Goal: Task Accomplishment & Management: Manage account settings

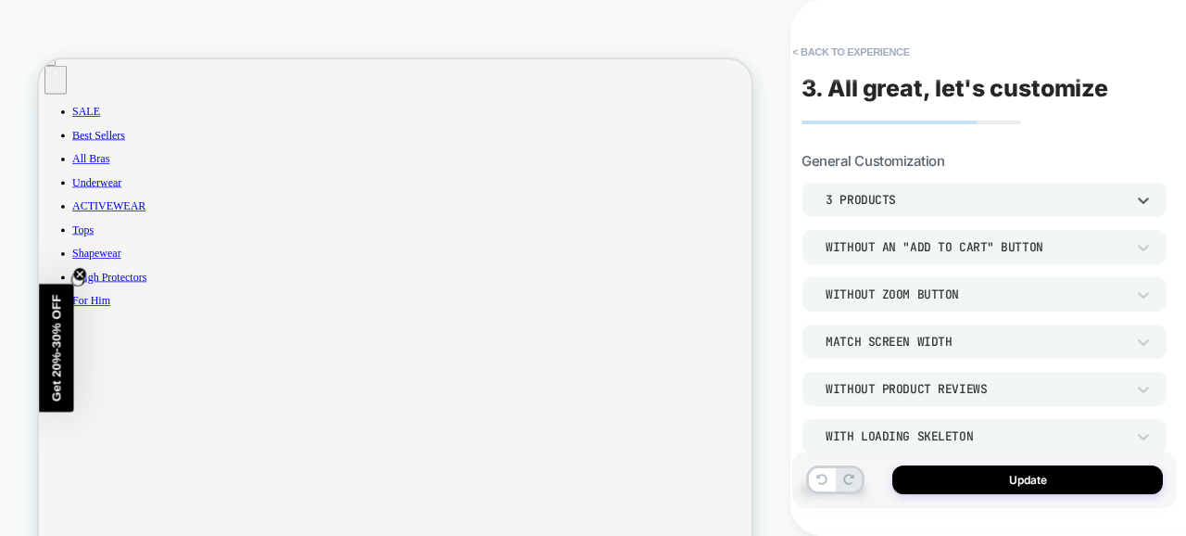
scroll to position [1011, 0]
click at [822, 47] on button "< Back to experience" at bounding box center [850, 52] width 135 height 30
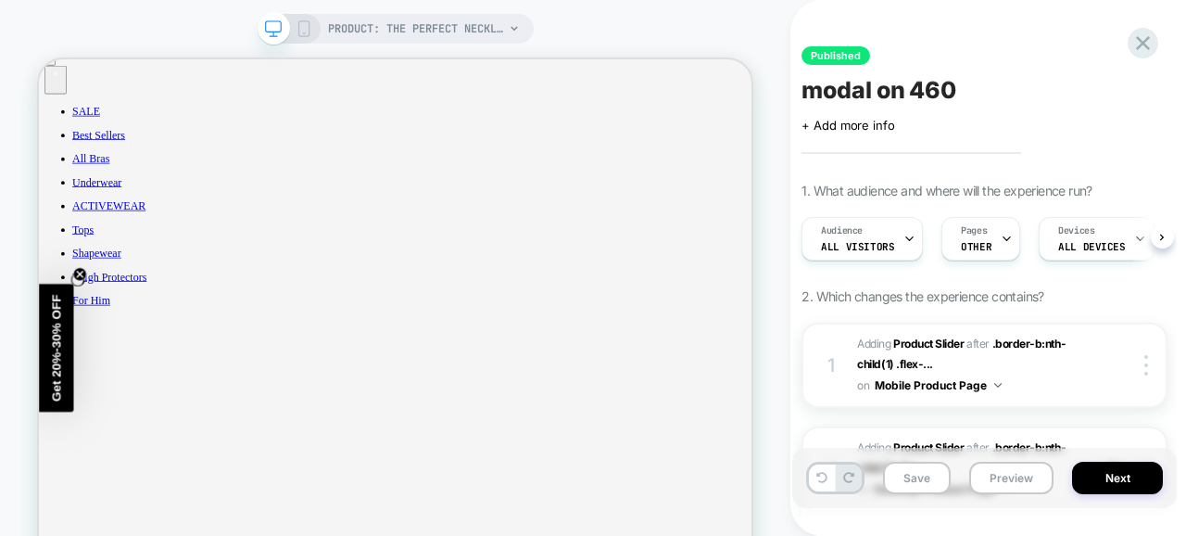
scroll to position [0, 1]
click at [1142, 41] on icon at bounding box center [1143, 43] width 14 height 14
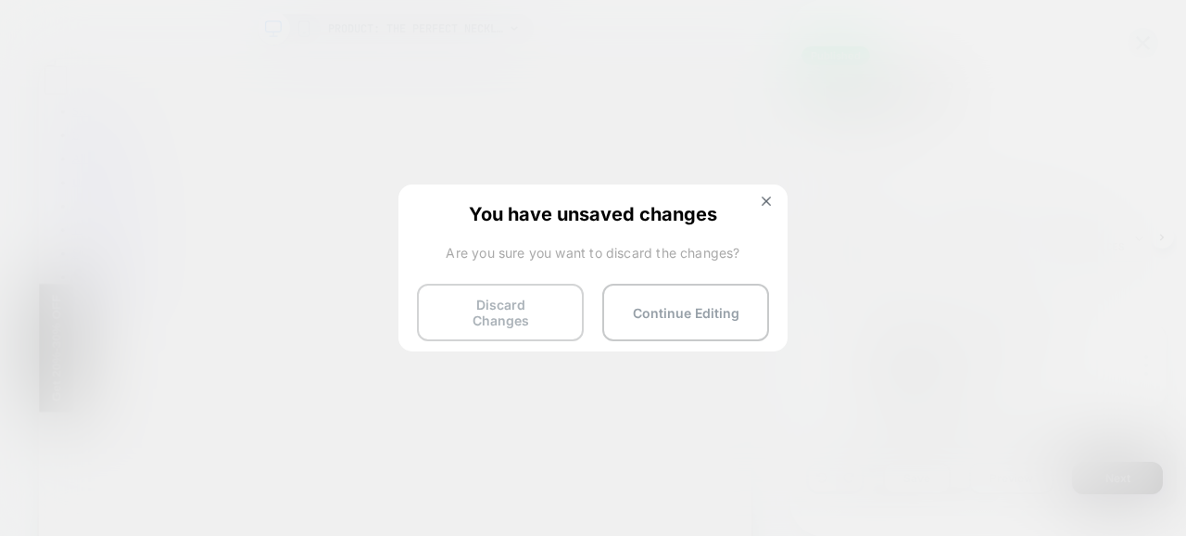
click at [496, 309] on button "Discard Changes" at bounding box center [500, 312] width 167 height 57
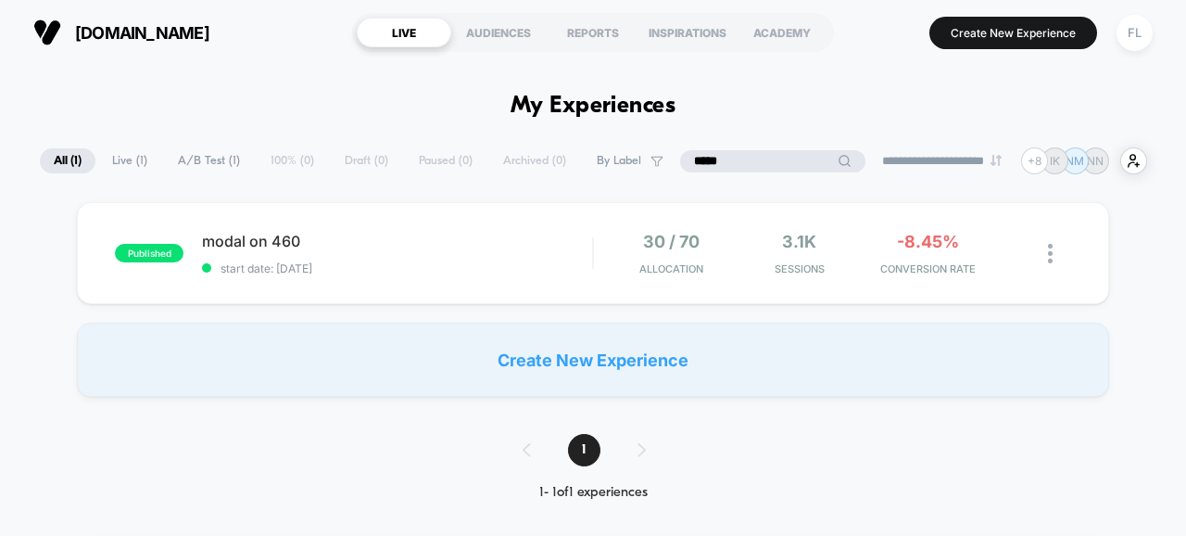
drag, startPoint x: 769, startPoint y: 160, endPoint x: 619, endPoint y: 133, distance: 152.5
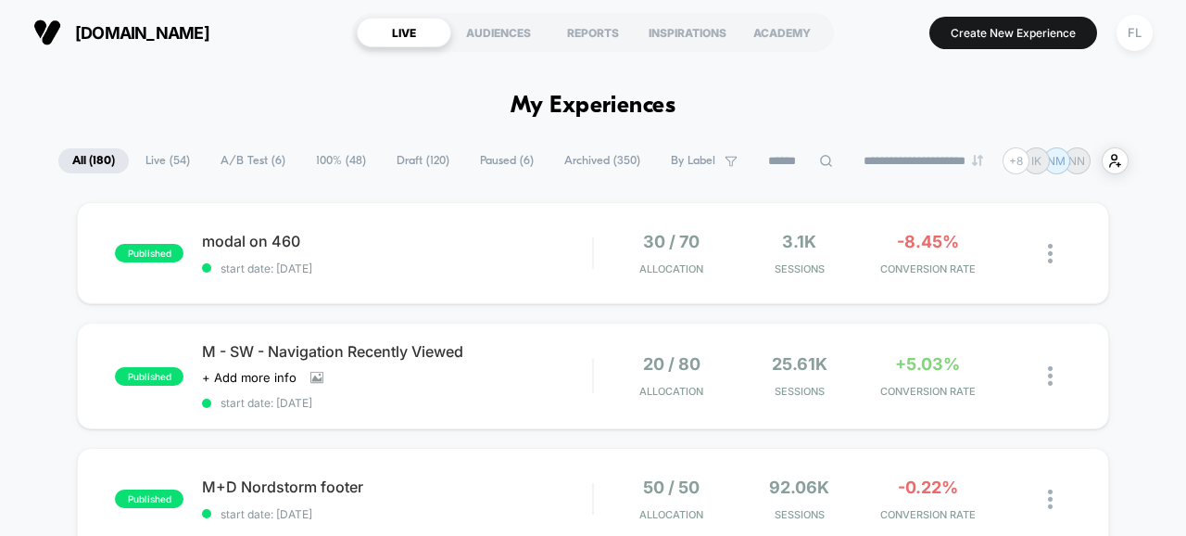
click at [207, 166] on span "A/B Test ( 6 )" at bounding box center [253, 160] width 93 height 25
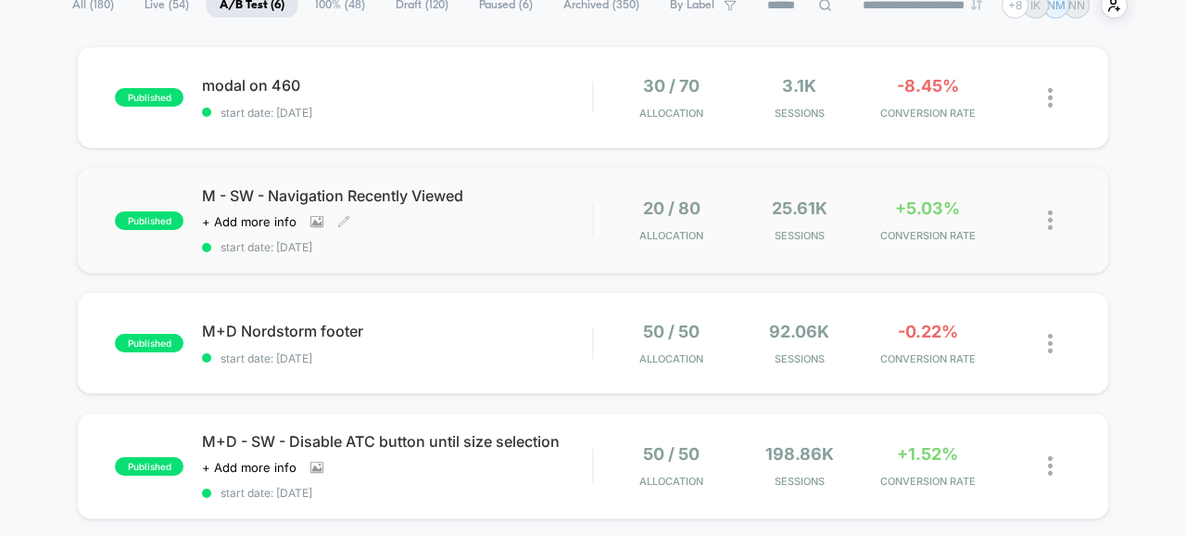
scroll to position [174, 0]
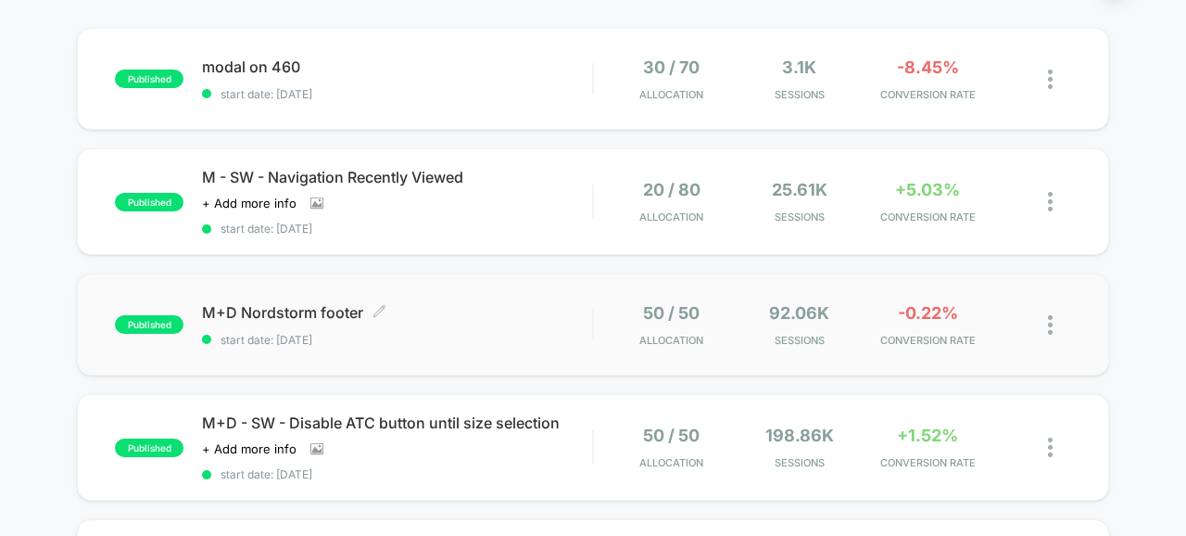
click at [533, 309] on span "M+D Nordstorm footer Click to edit experience details" at bounding box center [397, 312] width 390 height 19
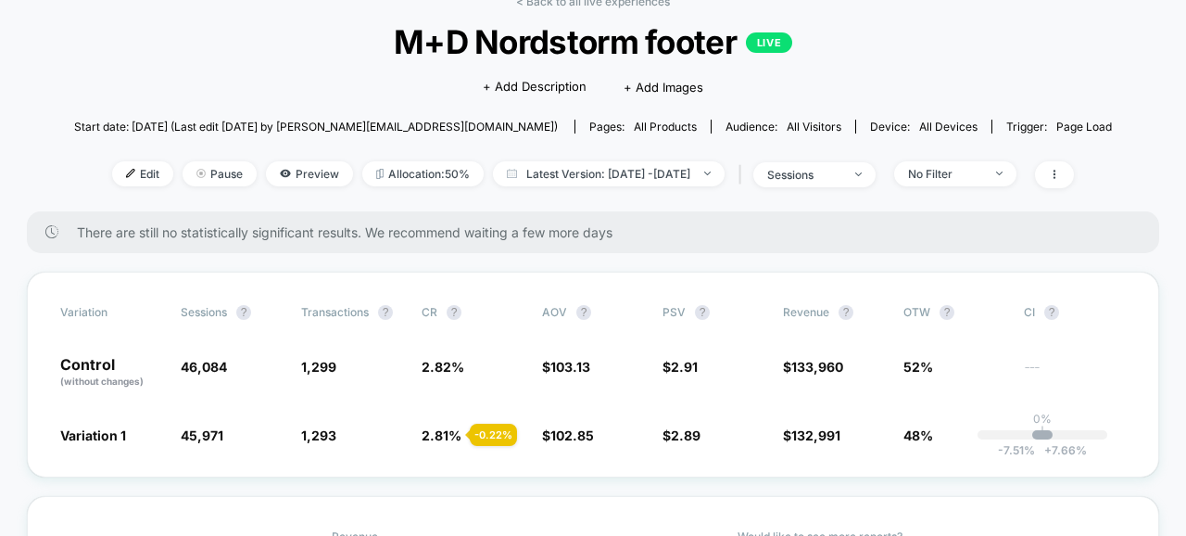
scroll to position [109, 0]
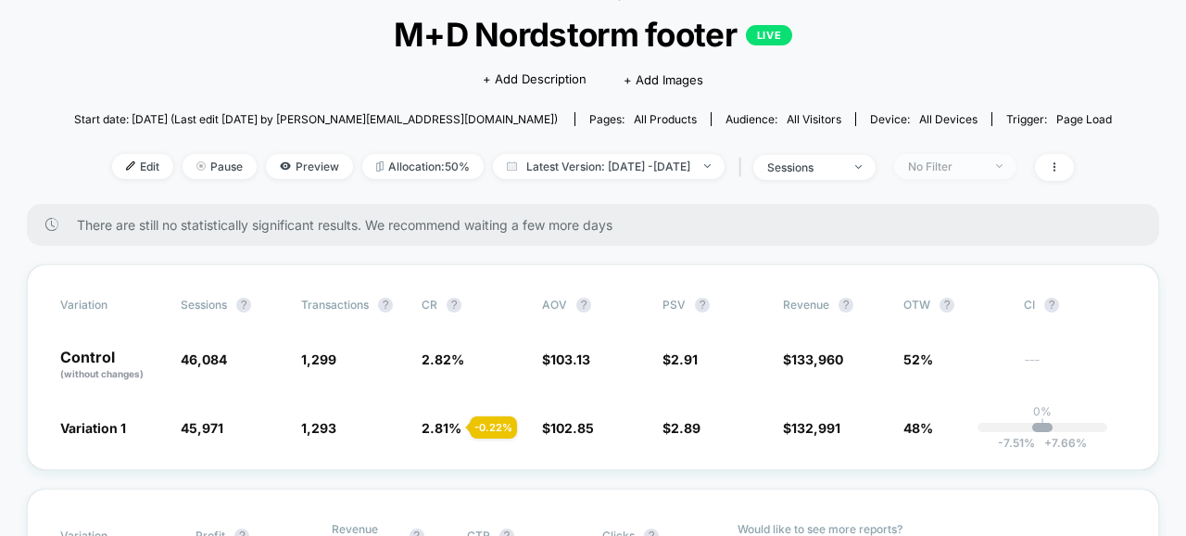
click at [976, 162] on div "No Filter" at bounding box center [945, 166] width 74 height 14
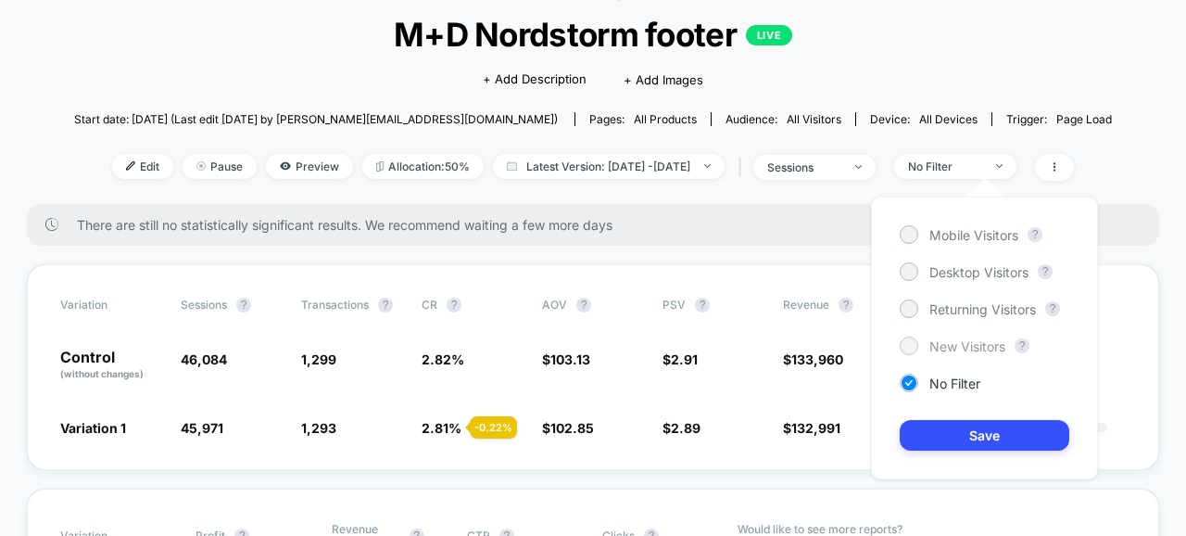
click at [932, 341] on span "New Visitors" at bounding box center [967, 346] width 76 height 16
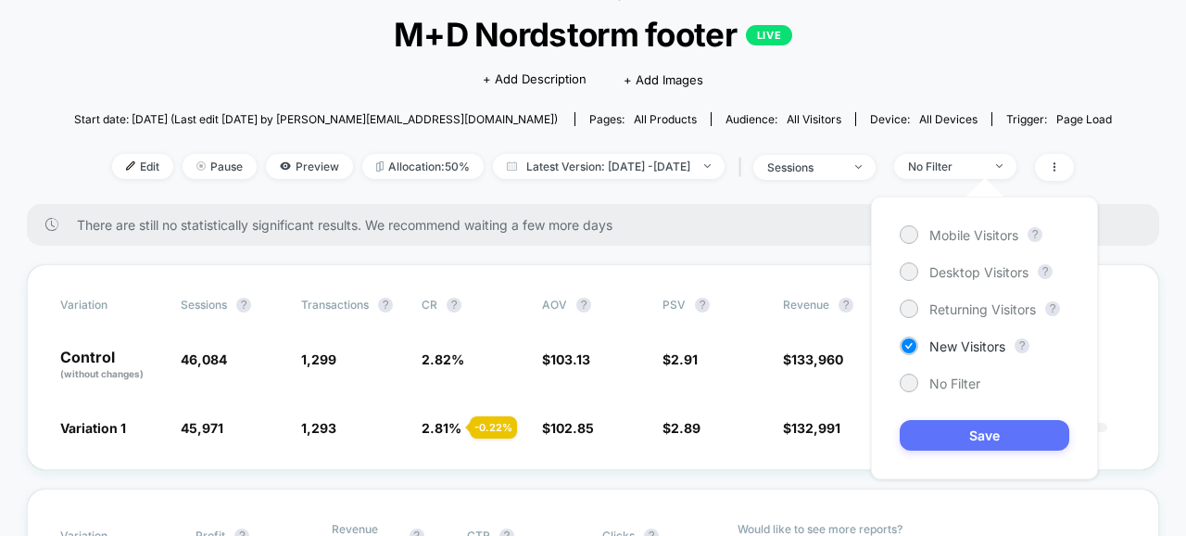
click at [945, 429] on button "Save" at bounding box center [985, 435] width 170 height 31
